Goal: Task Accomplishment & Management: Manage account settings

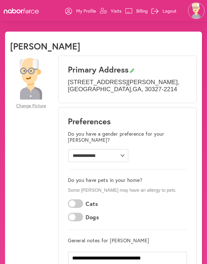
click at [114, 9] on p "Visits" at bounding box center [116, 11] width 11 height 6
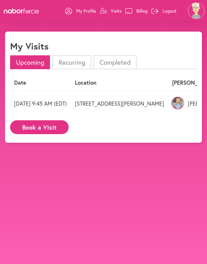
click at [182, 104] on img at bounding box center [178, 103] width 13 height 13
click at [178, 106] on img at bounding box center [178, 103] width 13 height 13
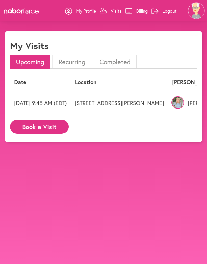
scroll to position [1, 0]
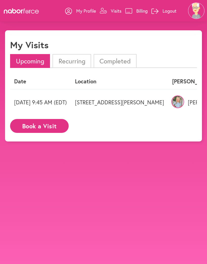
click at [74, 64] on li "Recurring" at bounding box center [72, 61] width 38 height 14
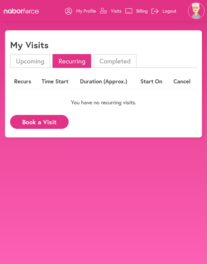
click at [124, 57] on li "Completed" at bounding box center [115, 61] width 43 height 14
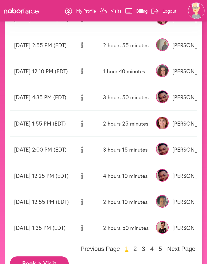
scroll to position [110, 0]
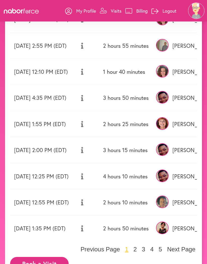
click at [169, 101] on img at bounding box center [162, 97] width 13 height 13
click at [169, 102] on img at bounding box center [162, 97] width 13 height 13
click at [194, 164] on td "[PERSON_NAME]" at bounding box center [178, 177] width 51 height 26
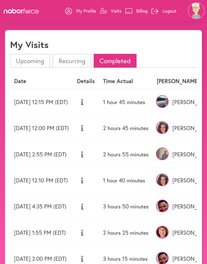
scroll to position [0, 0]
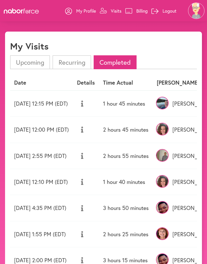
click at [136, 16] on link "Billing" at bounding box center [136, 10] width 23 height 15
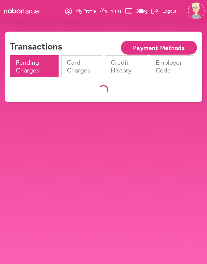
click at [132, 11] on icon at bounding box center [129, 10] width 7 height 5
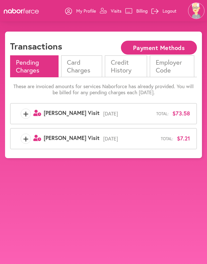
click at [154, 50] on button "Payment Methods" at bounding box center [159, 48] width 76 height 14
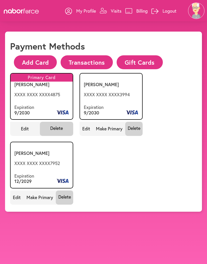
click at [90, 61] on button "Transactions" at bounding box center [87, 62] width 52 height 14
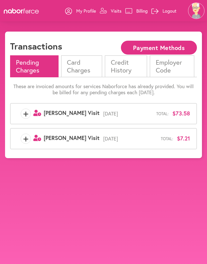
click at [161, 111] on span "Total:" at bounding box center [163, 113] width 12 height 5
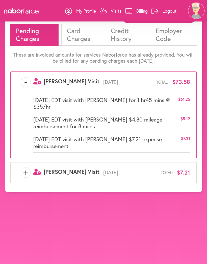
scroll to position [37, 0]
click at [0, 160] on div "close [PERSON_NAME] [PERSON_NAME] My Profile Visits Billing Logout Transactions…" at bounding box center [103, 96] width 207 height 192
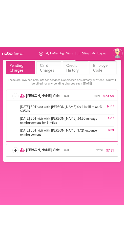
scroll to position [0, 0]
